Goal: Information Seeking & Learning: Learn about a topic

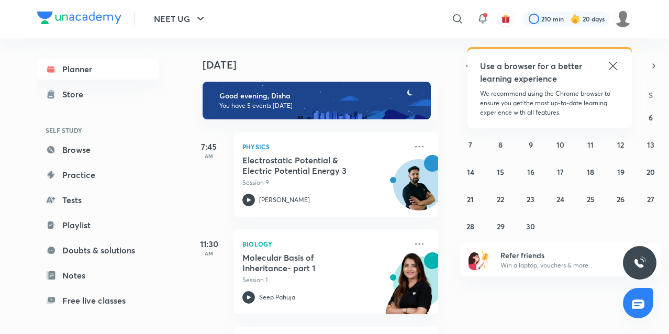
click at [614, 62] on icon at bounding box center [613, 66] width 13 height 13
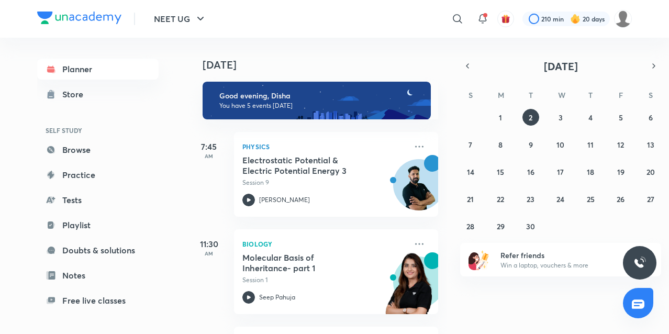
click at [560, 38] on div "[DATE] Good evening, Disha You have 5 events [DATE] 7:45 AM Physics Electrostat…" at bounding box center [427, 186] width 479 height 296
click at [469, 62] on icon "button" at bounding box center [468, 65] width 8 height 9
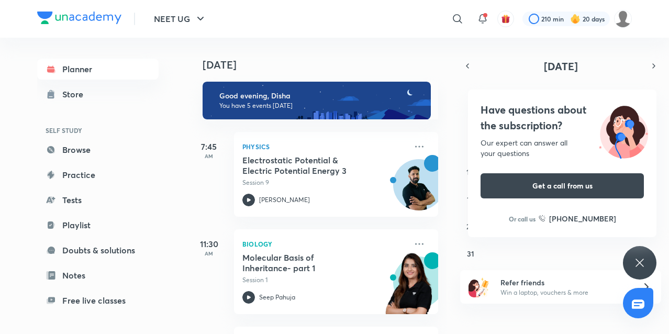
click at [631, 258] on div "Have questions about the subscription? Our expert can answer all your questions…" at bounding box center [640, 263] width 34 height 34
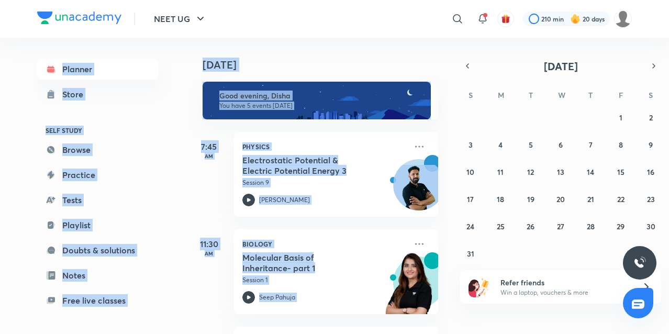
drag, startPoint x: 668, startPoint y: 34, endPoint x: 486, endPoint y: 327, distance: 345.8
click at [486, 327] on div "NEET UG ​ 210 min 20 days Planner Store SELF STUDY Browse Practice Tests Playli…" at bounding box center [334, 167] width 669 height 334
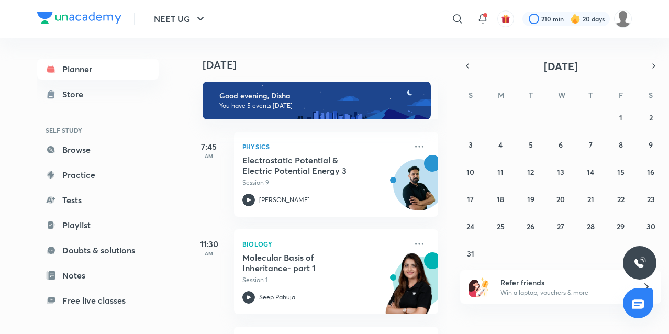
click at [471, 321] on div "[DATE] Good evening, Disha You have 5 events [DATE] 7:45 AM Physics Electrostat…" at bounding box center [427, 186] width 479 height 296
click at [621, 140] on abbr "8" at bounding box center [621, 145] width 4 height 10
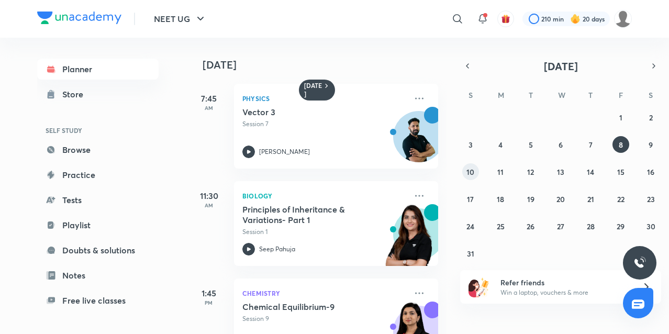
click at [472, 172] on abbr "10" at bounding box center [471, 172] width 8 height 10
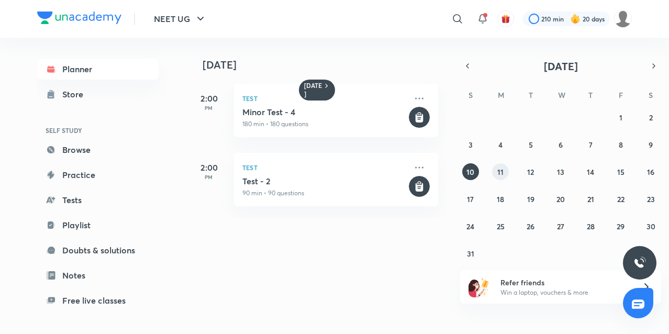
click at [499, 177] on button "11" at bounding box center [500, 171] width 17 height 17
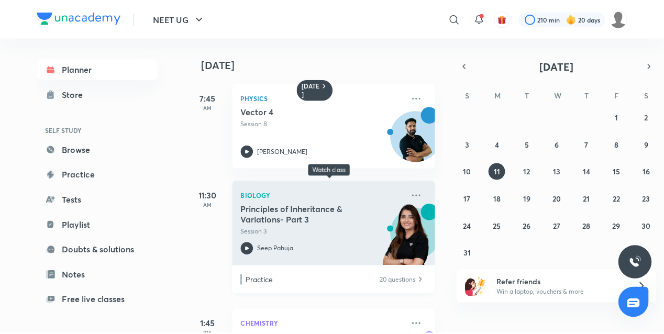
scroll to position [77, 0]
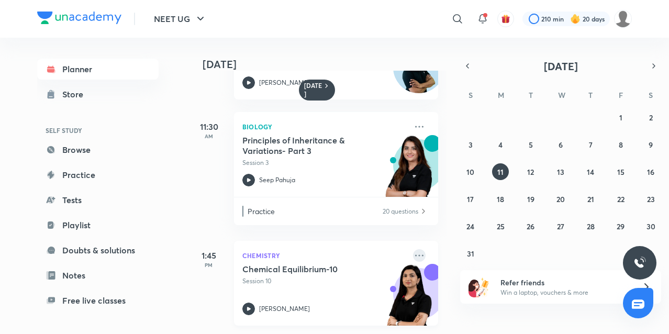
click at [413, 249] on icon at bounding box center [419, 255] width 13 height 13
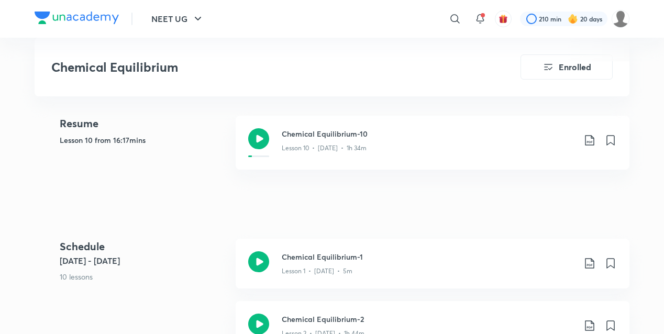
scroll to position [464, 0]
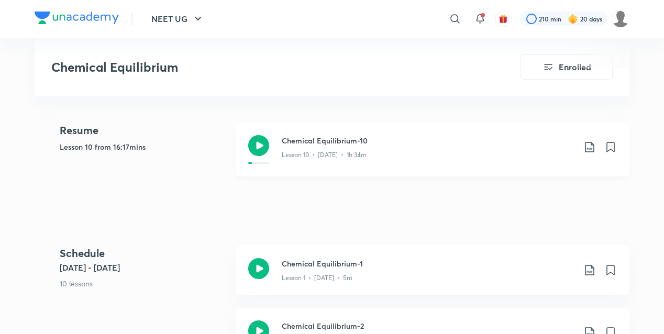
click at [293, 141] on h3 "Chemical Equilibrium-10" at bounding box center [428, 140] width 293 height 11
